Goal: Find specific page/section: Find specific page/section

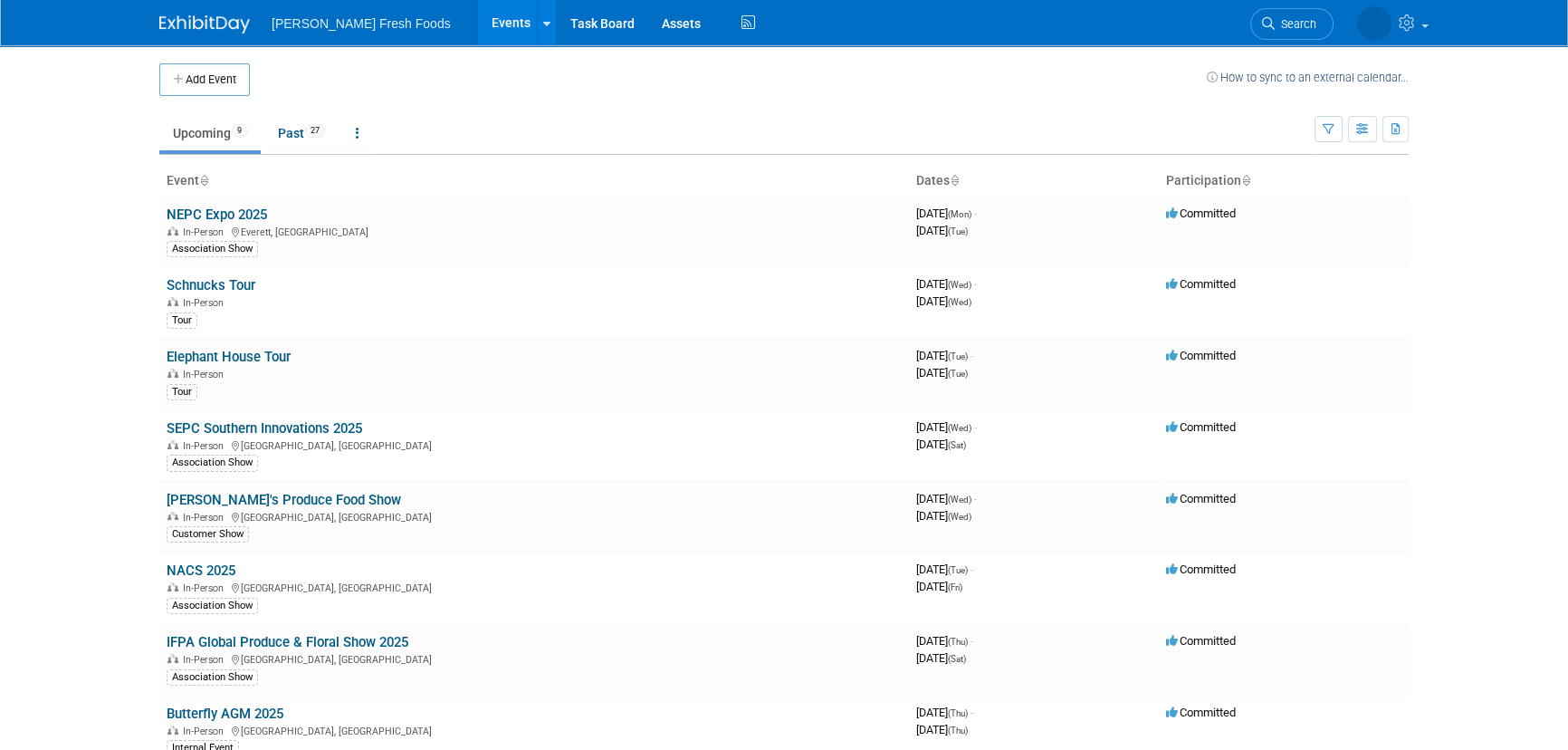
click at [37, 224] on body "[PERSON_NAME] Fresh Foods Events Add Event Bulk Upload Events Shareable Event B…" at bounding box center [784, 375] width 1568 height 750
click at [122, 233] on body "[PERSON_NAME] Fresh Foods Events Add Event Bulk Upload Events Shareable Event B…" at bounding box center [784, 375] width 1568 height 750
click at [73, 271] on body "[PERSON_NAME] Fresh Foods Events Add Event Bulk Upload Events Shareable Event B…" at bounding box center [784, 375] width 1568 height 750
click at [73, 271] on body "Bolthouse Fresh Foods Events Add Event Bulk Upload Events Shareable Event Board…" at bounding box center [784, 375] width 1568 height 750
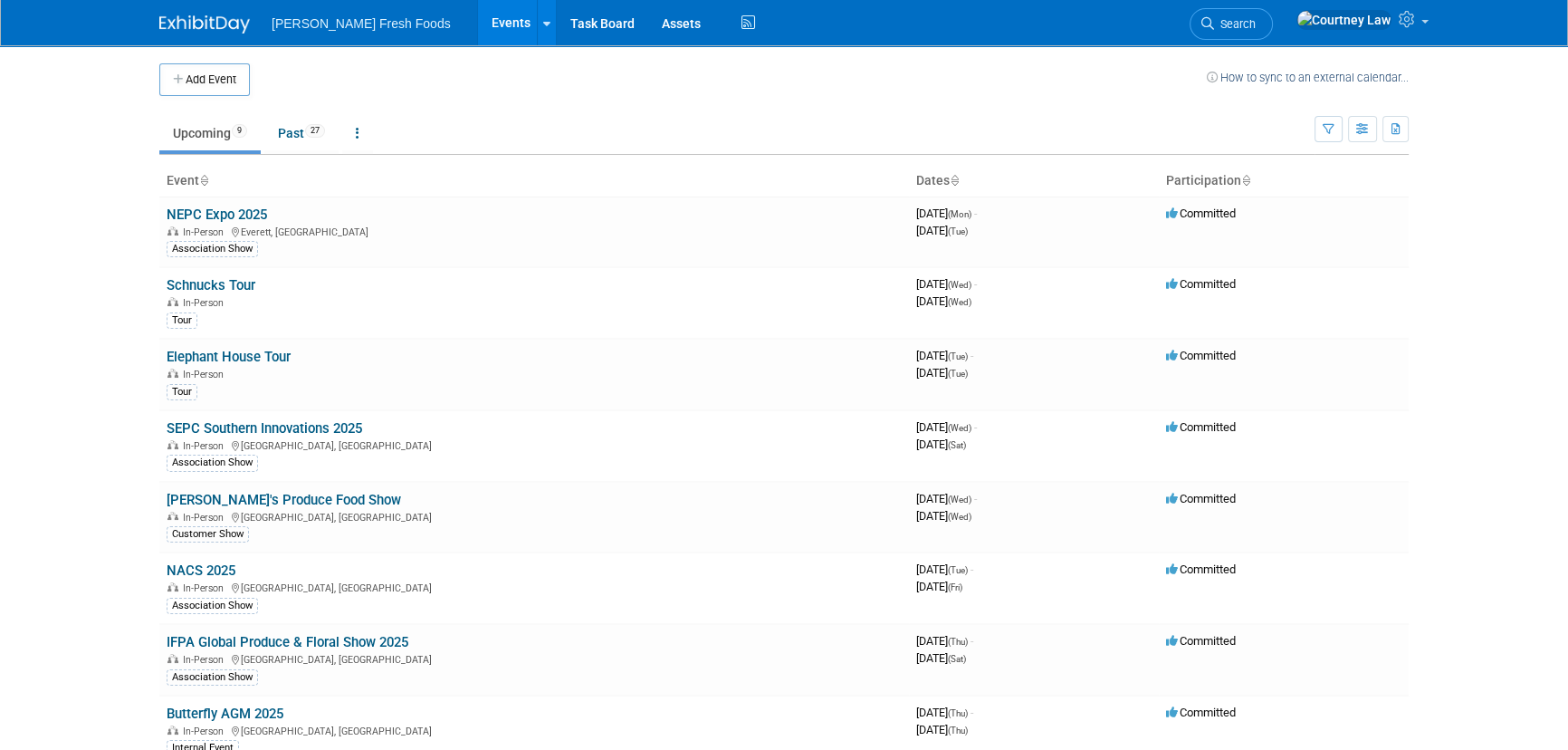
click at [73, 271] on body "Bolthouse Fresh Foods Events Add Event Bulk Upload Events Shareable Event Board…" at bounding box center [784, 375] width 1568 height 750
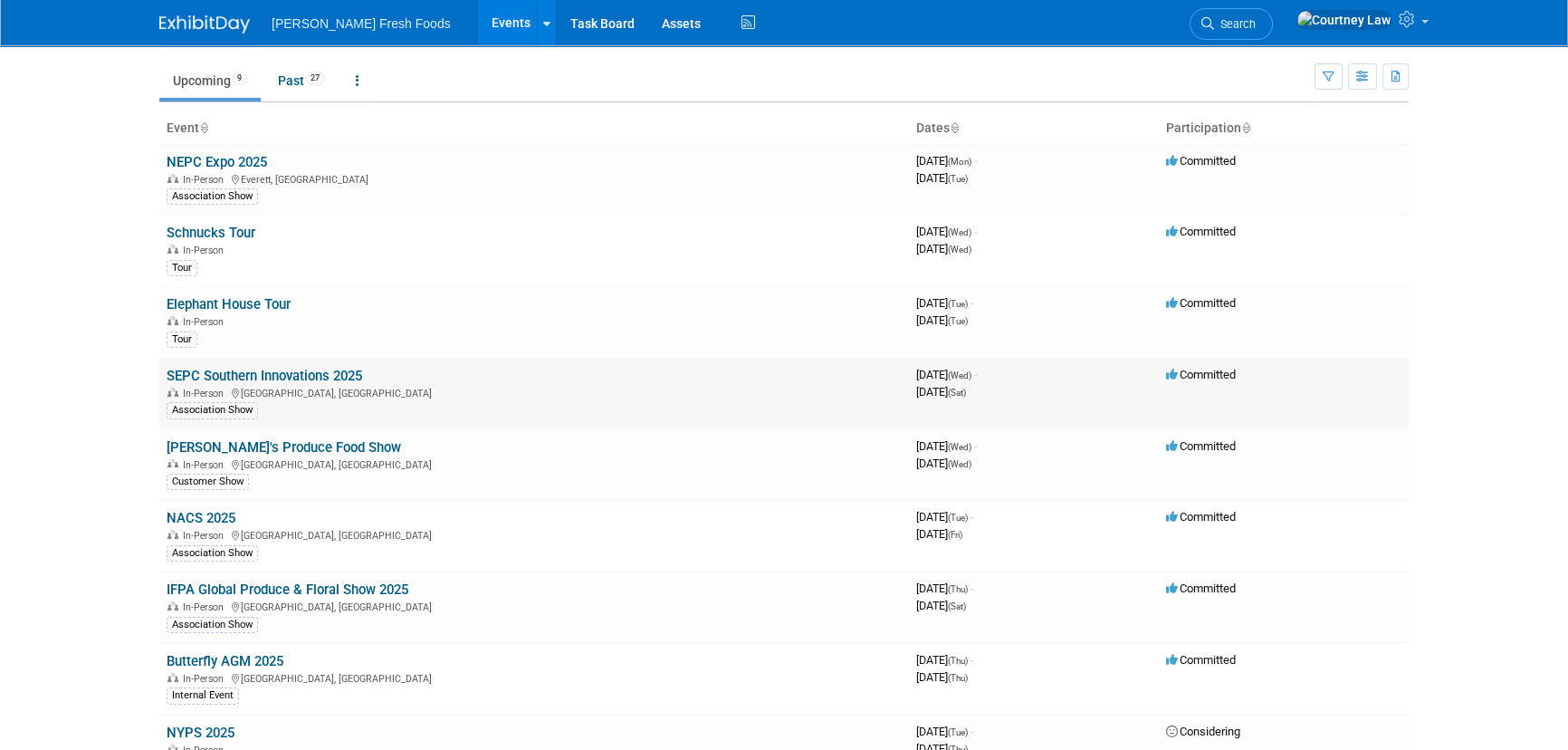
scroll to position [46, 0]
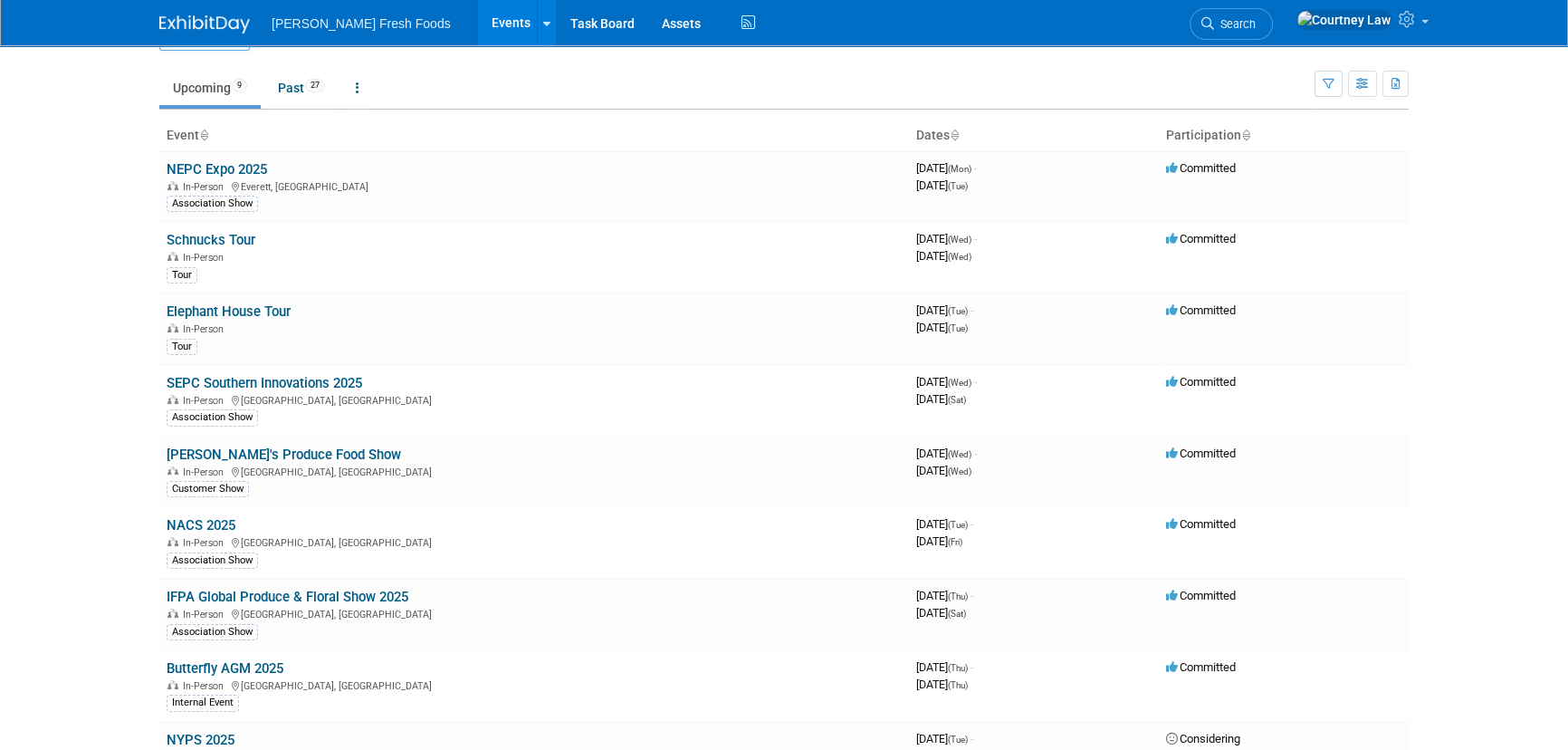
click at [127, 389] on body "Bolthouse Fresh Foods Events Add Event Bulk Upload Events Shareable Event Board…" at bounding box center [784, 329] width 1568 height 750
click at [110, 427] on body "Bolthouse Fresh Foods Events Add Event Bulk Upload Events Shareable Event Board…" at bounding box center [784, 329] width 1568 height 750
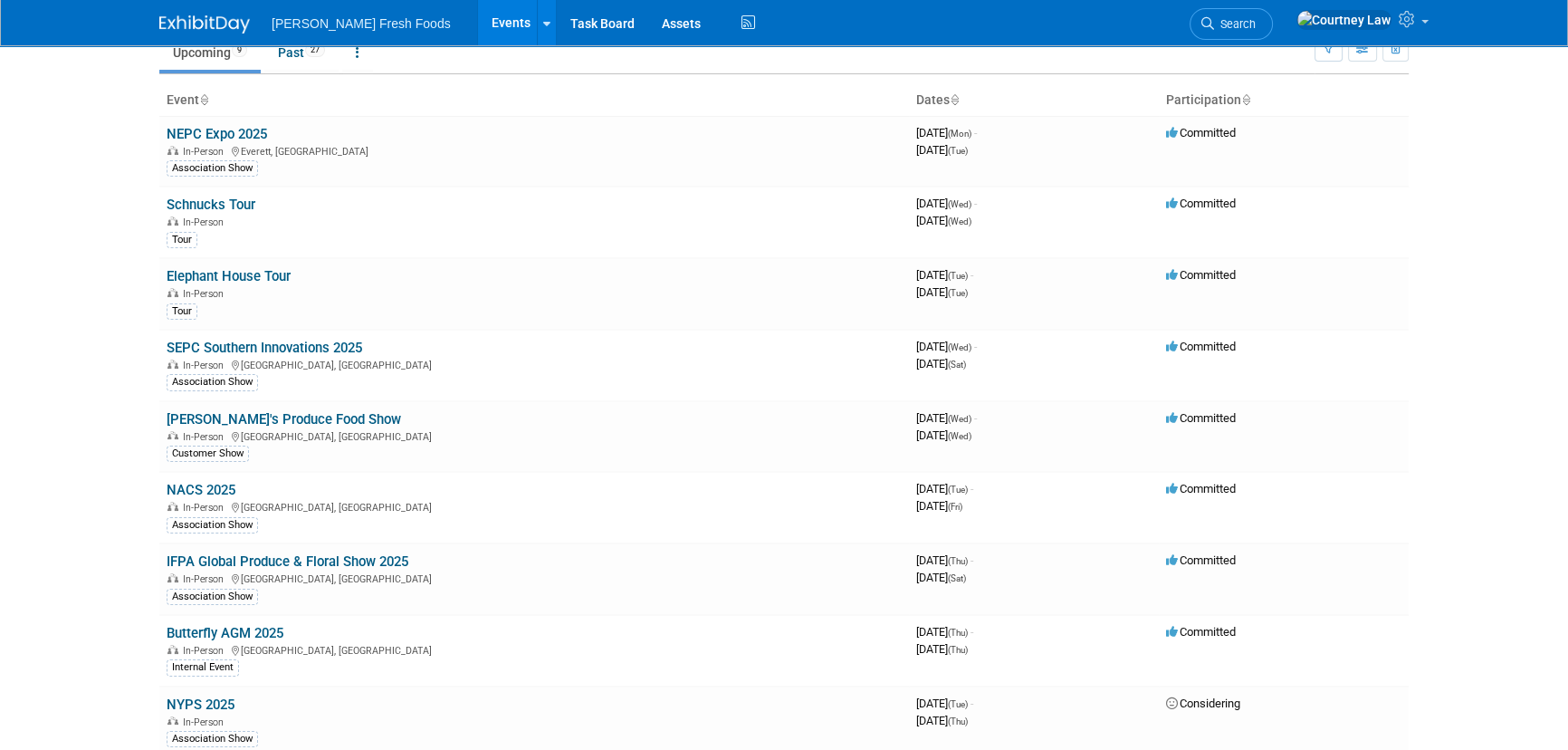
scroll to position [78, 0]
click at [317, 344] on link "SEPC Southern Innovations 2025" at bounding box center [265, 349] width 195 height 16
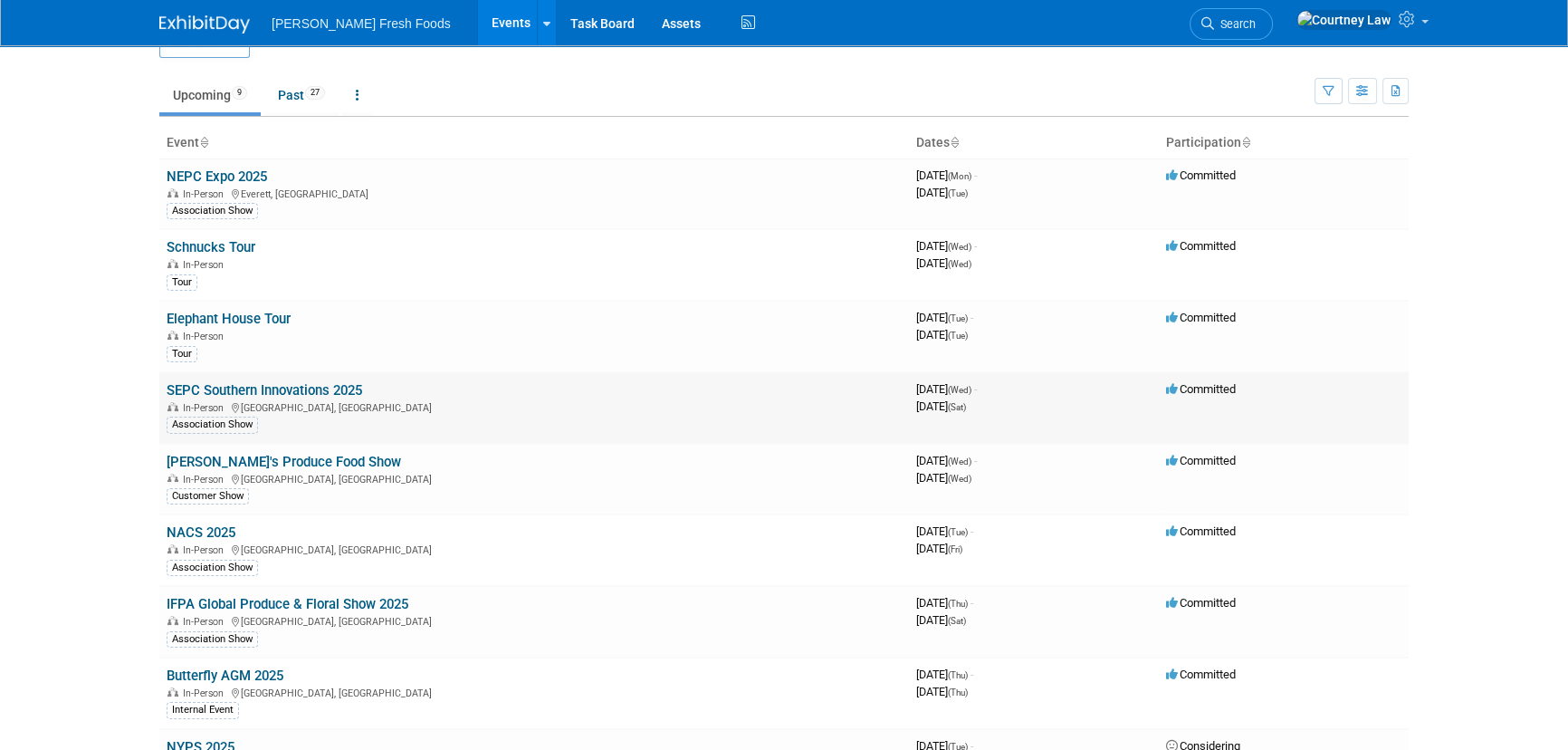
scroll to position [37, 0]
click at [319, 607] on link "IFPA Global Produce & Floral Show 2025" at bounding box center [287, 605] width 242 height 16
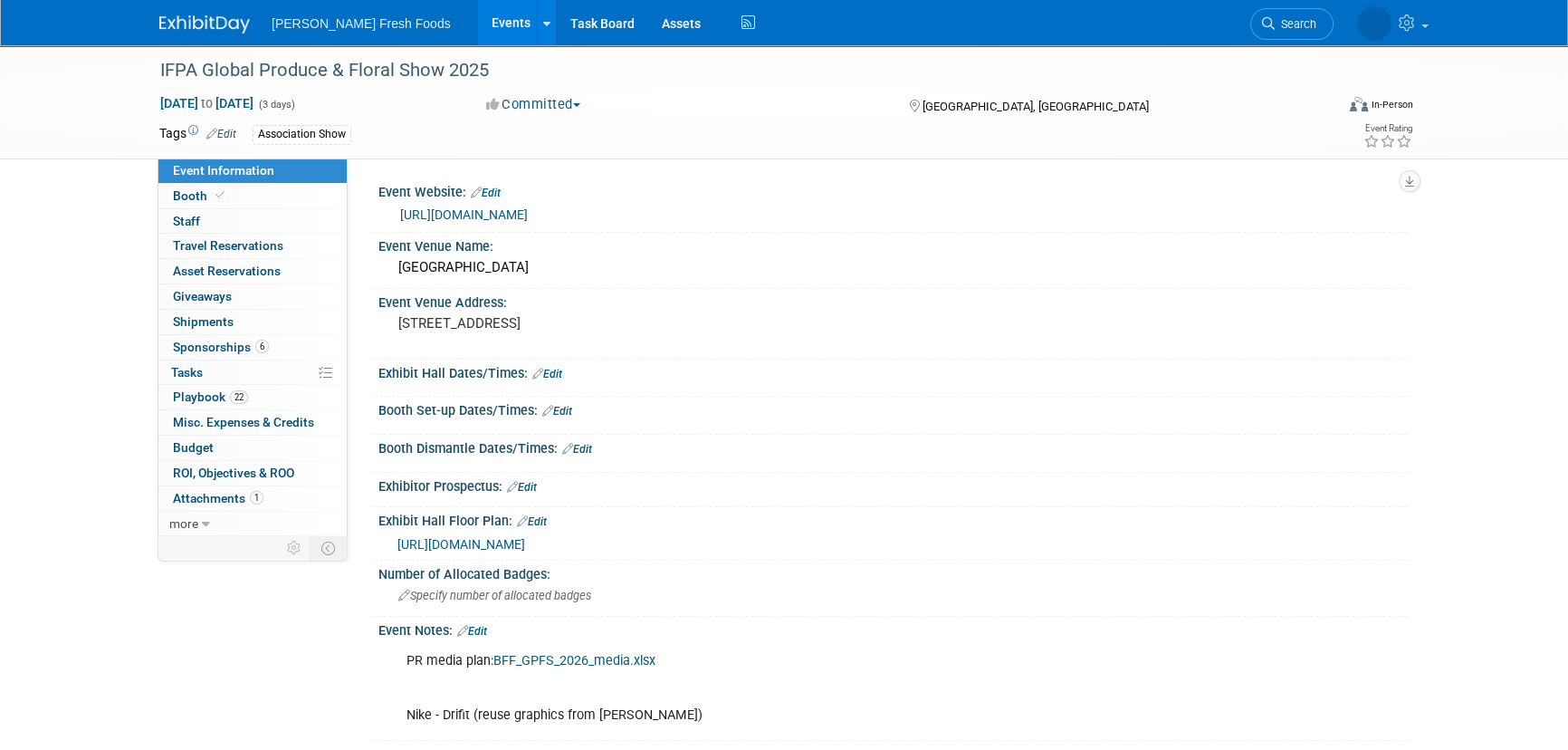
click at [198, 26] on img at bounding box center [204, 25] width 90 height 18
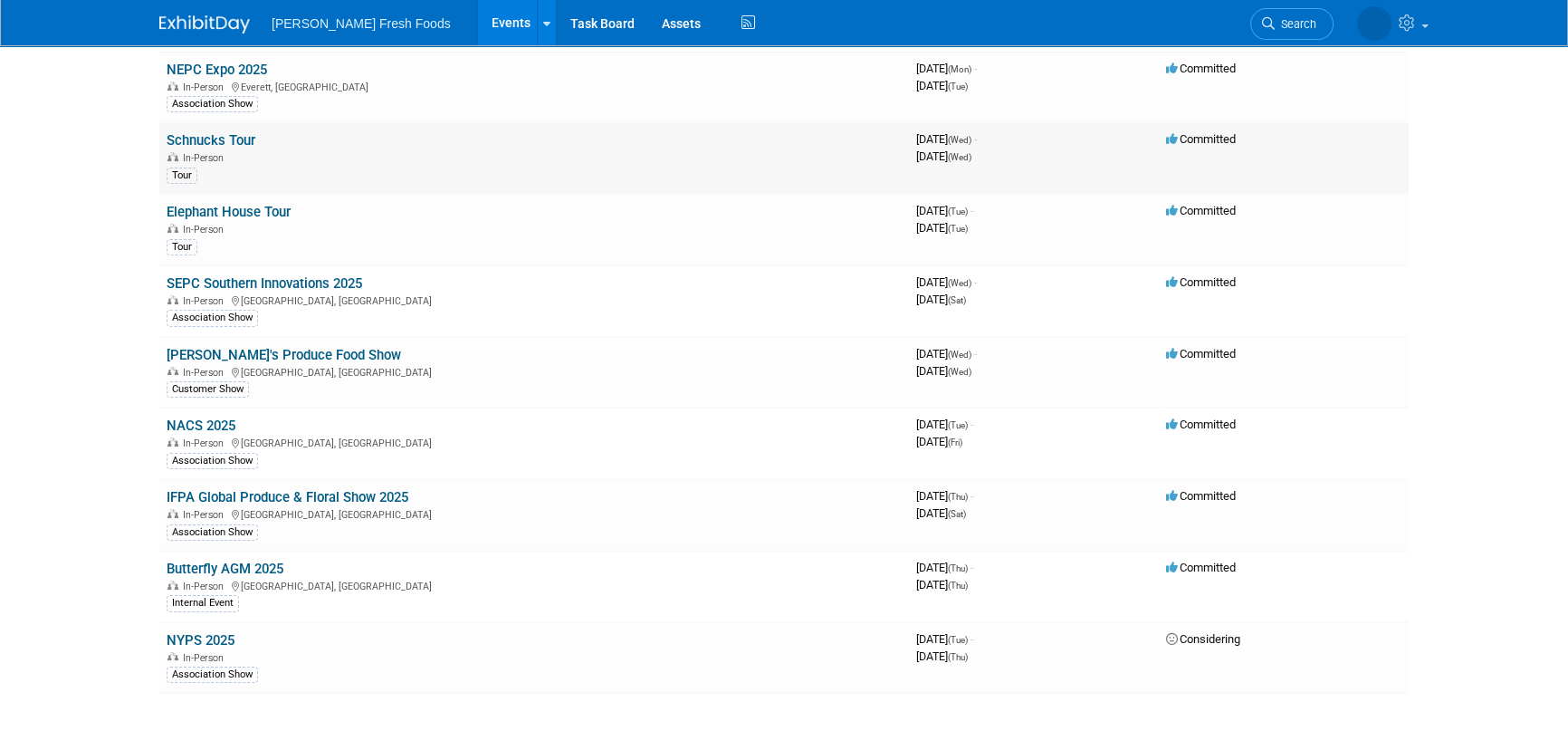
scroll to position [4, 0]
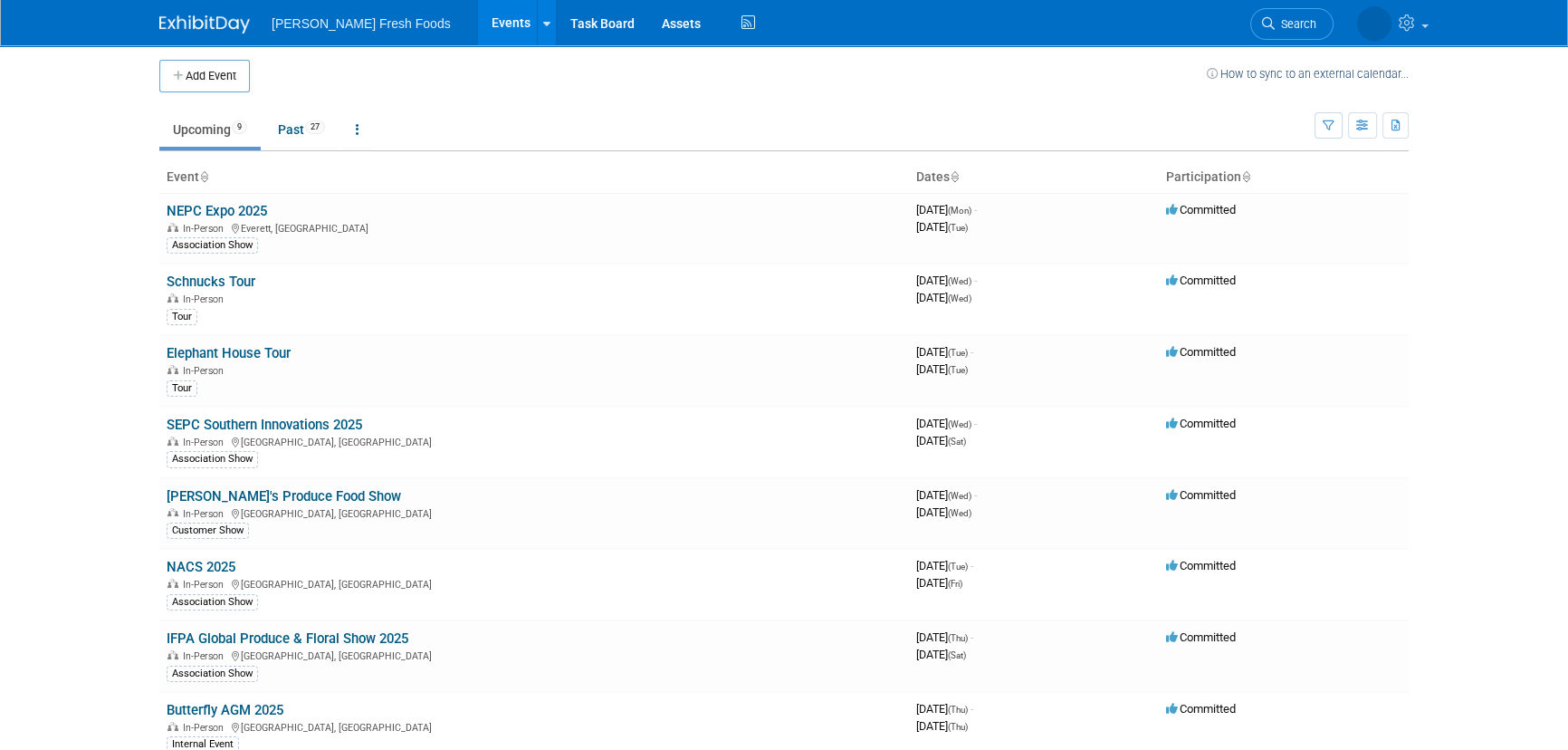
click at [86, 275] on body "Bolthouse Fresh Foods Events Add Event Bulk Upload Events Shareable Event Board…" at bounding box center [784, 371] width 1568 height 750
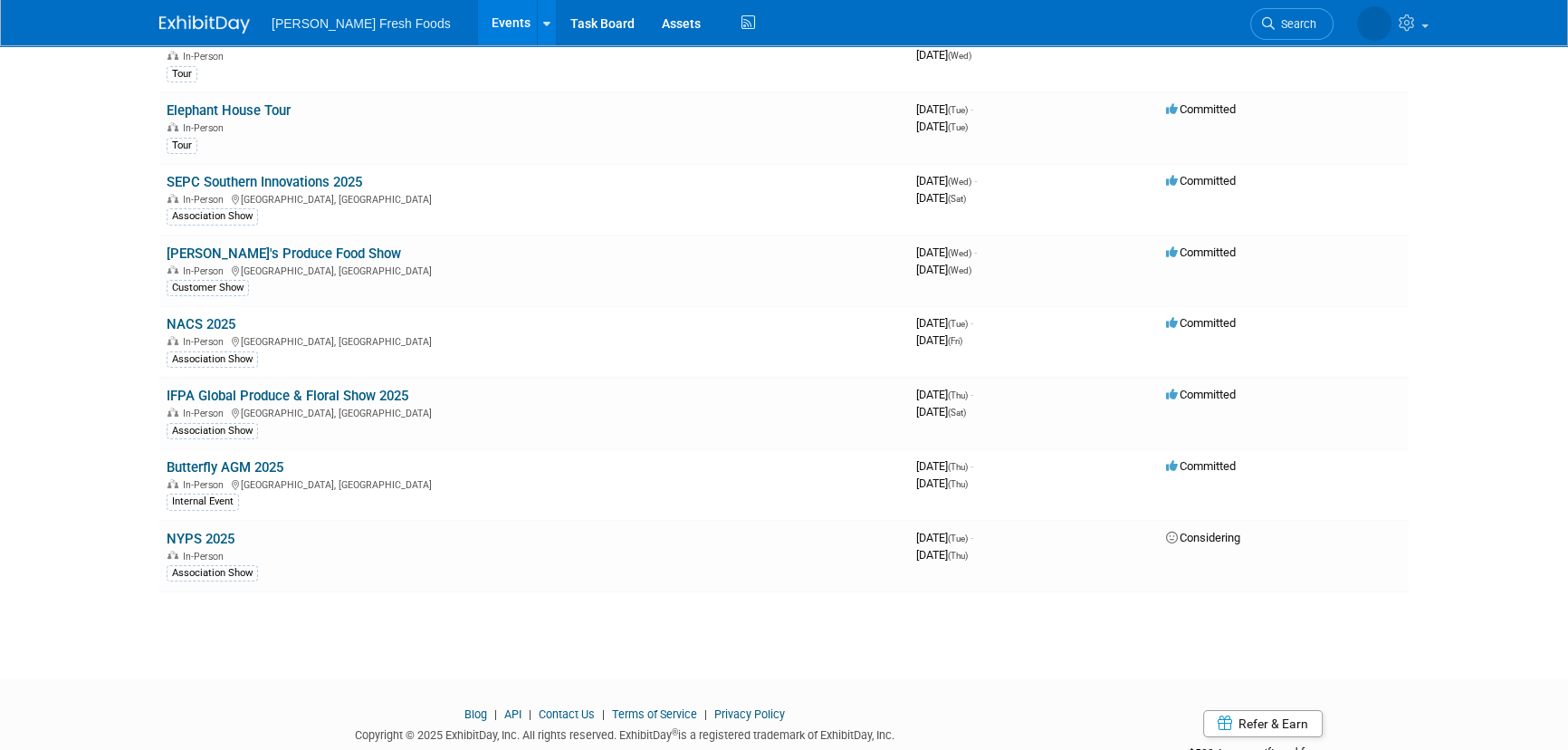
scroll to position [245, 0]
click at [86, 276] on body "Bolthouse Fresh Foods Events Add Event Bulk Upload Events Shareable Event Board…" at bounding box center [784, 130] width 1568 height 750
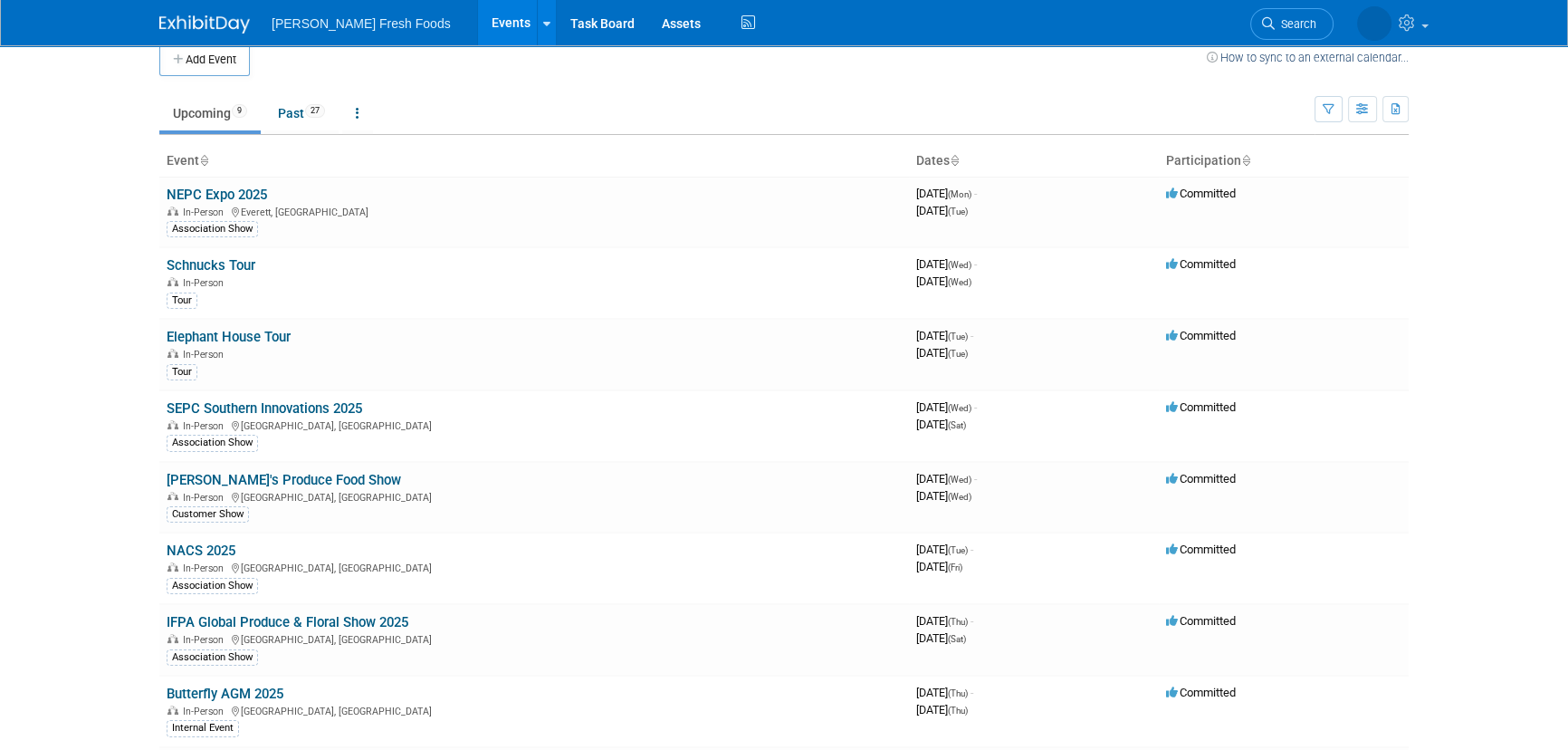
scroll to position [19, 0]
